Goal: Navigation & Orientation: Find specific page/section

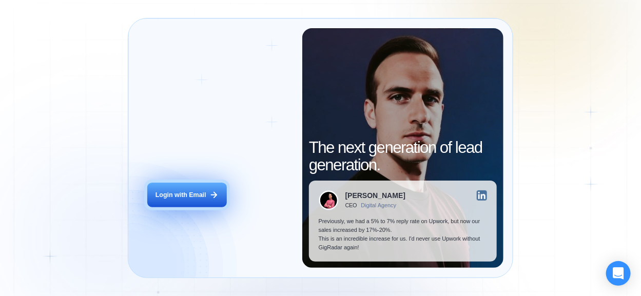
click at [187, 194] on div "Login with Email" at bounding box center [180, 195] width 51 height 9
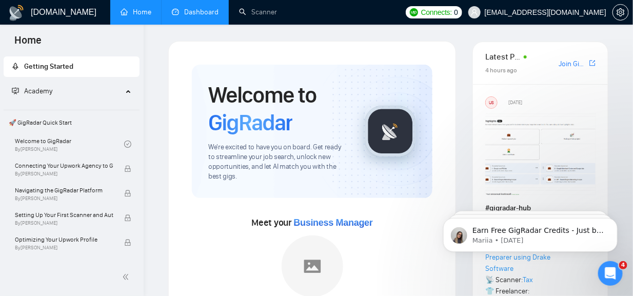
click at [201, 10] on link "Dashboard" at bounding box center [195, 12] width 47 height 9
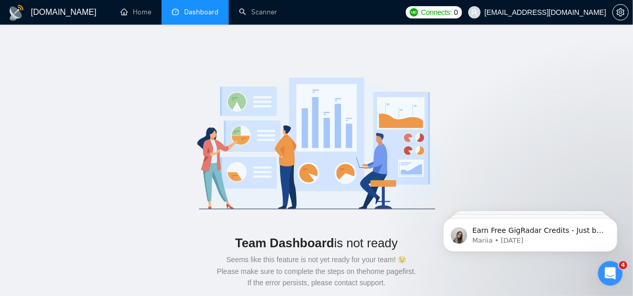
scroll to position [103, 0]
